Goal: Check status: Check status

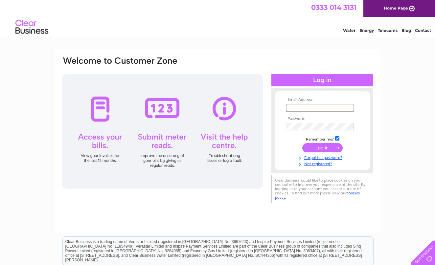
type input "[EMAIL_ADDRESS][DOMAIN_NAME]"
click at [322, 147] on input "submit" at bounding box center [322, 147] width 40 height 9
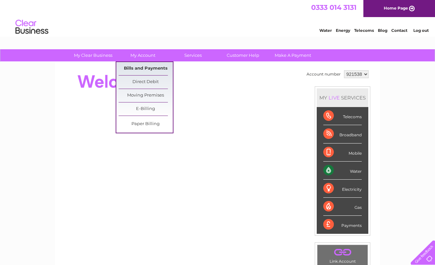
click at [144, 67] on link "Bills and Payments" at bounding box center [146, 68] width 54 height 13
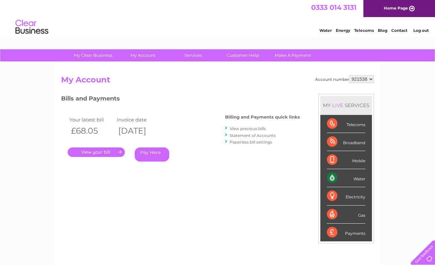
select select "994334"
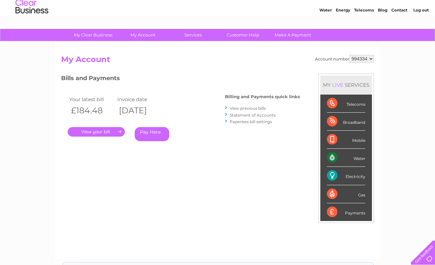
scroll to position [24, 0]
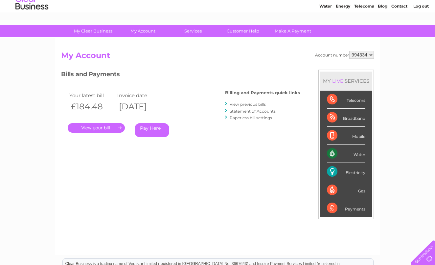
click at [95, 126] on link "." at bounding box center [96, 128] width 57 height 10
